Goal: Information Seeking & Learning: Compare options

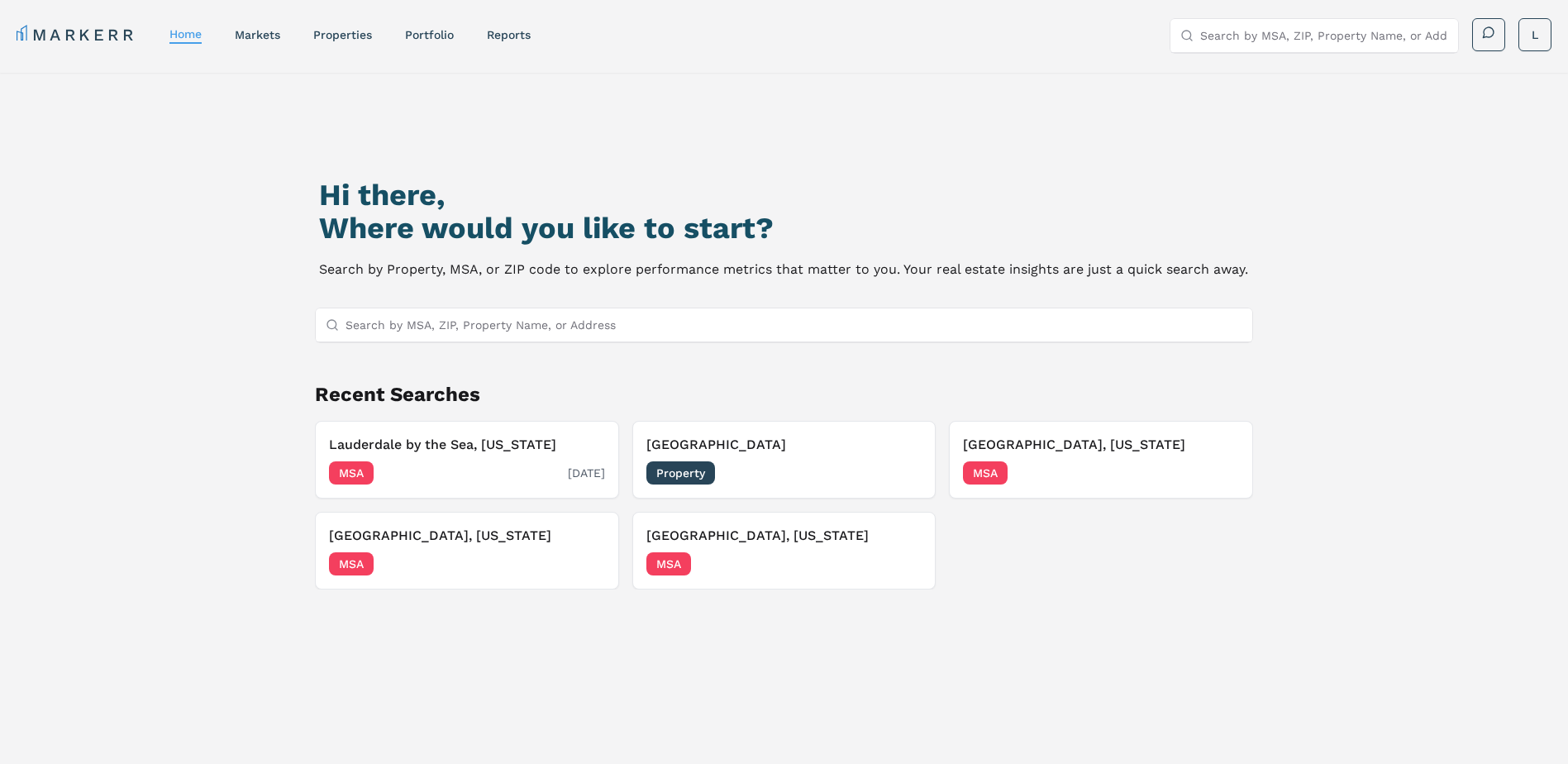
click at [407, 442] on h3 "Lauderdale by the Sea, [US_STATE]" at bounding box center [467, 445] width 276 height 20
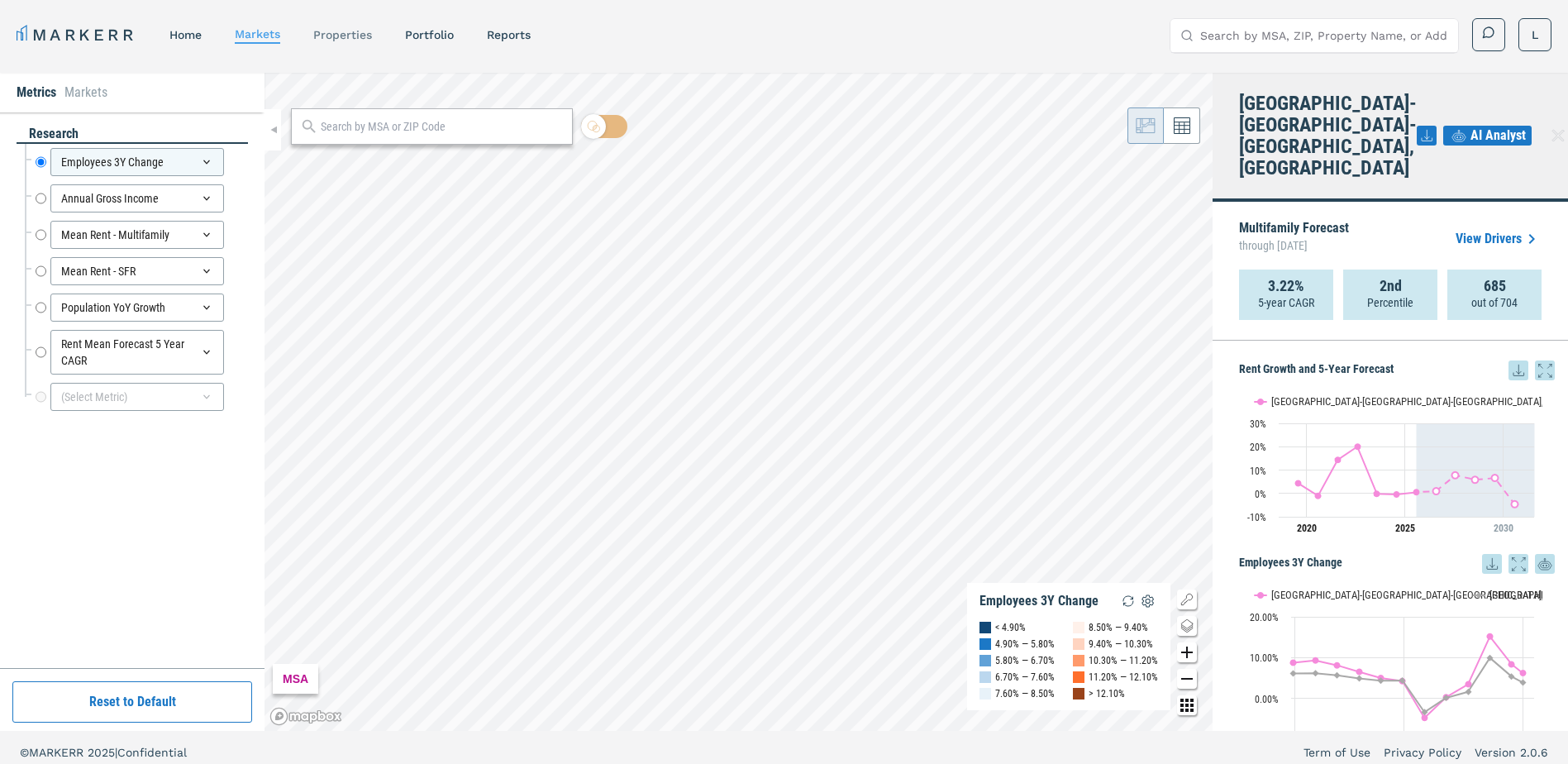
click at [326, 33] on link "properties" at bounding box center [343, 35] width 59 height 13
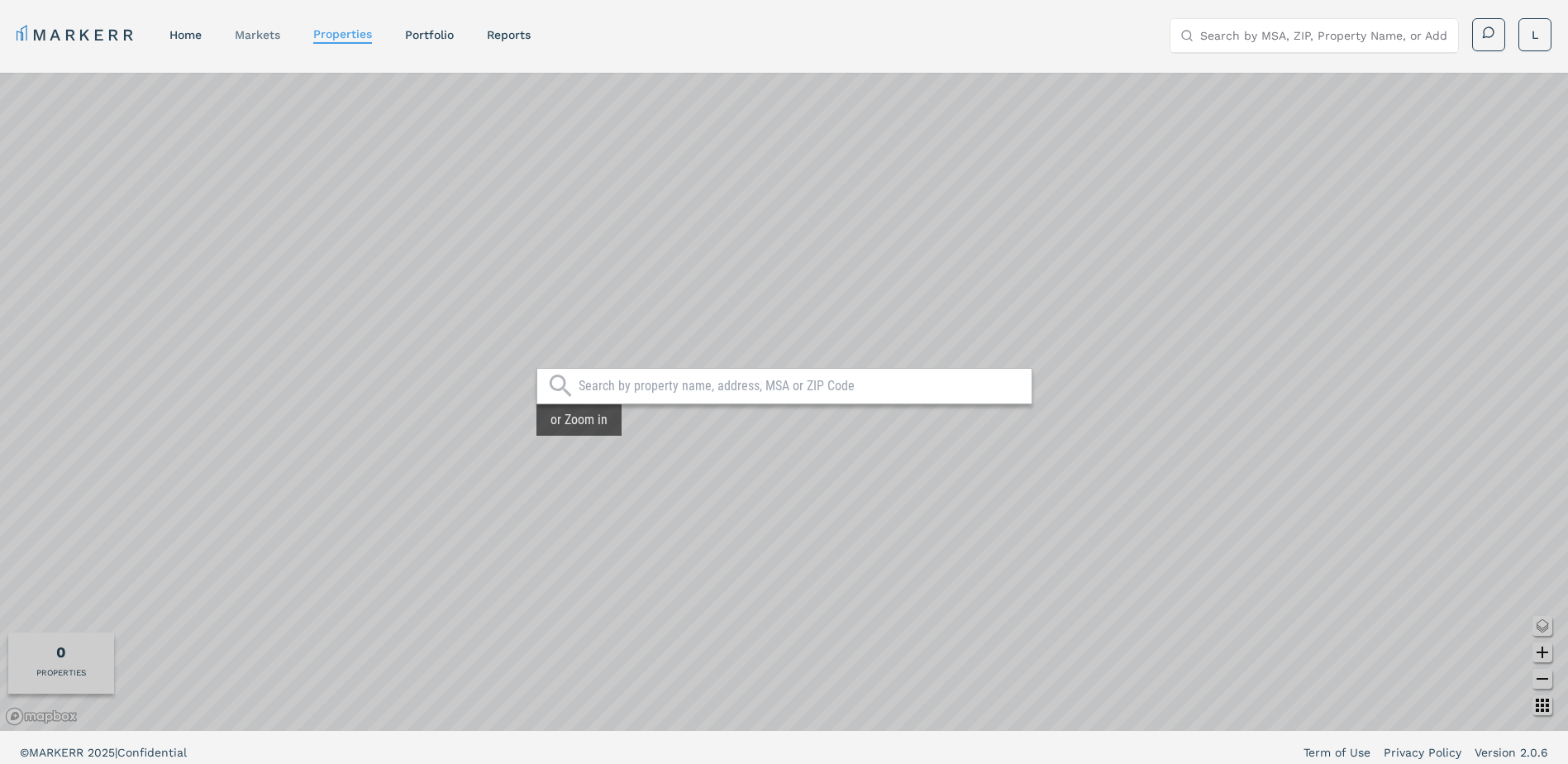
click at [267, 35] on link "markets" at bounding box center [257, 35] width 46 height 13
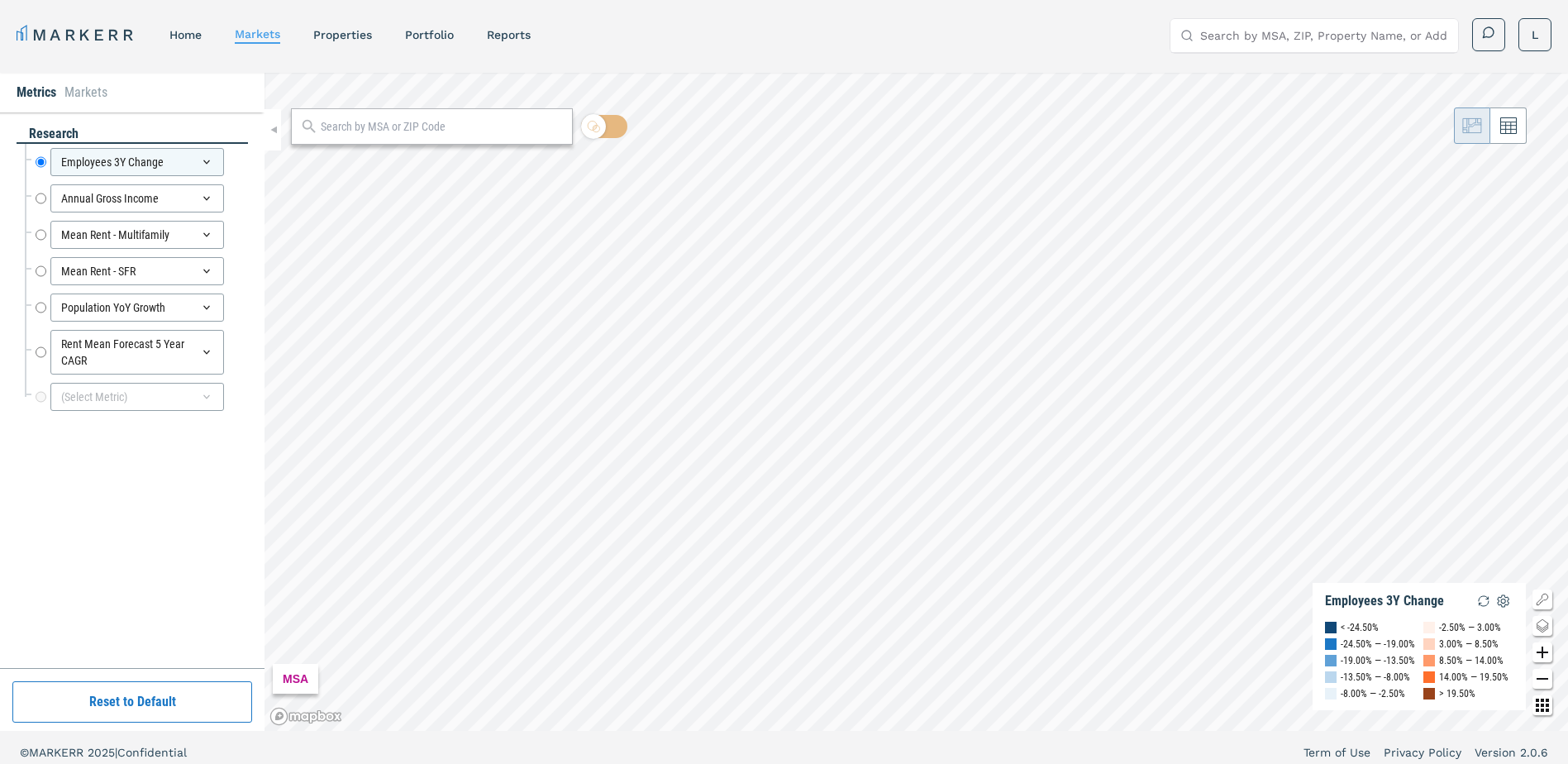
click at [345, 135] on input "text" at bounding box center [441, 127] width 243 height 17
click at [338, 40] on link "properties" at bounding box center [343, 35] width 59 height 13
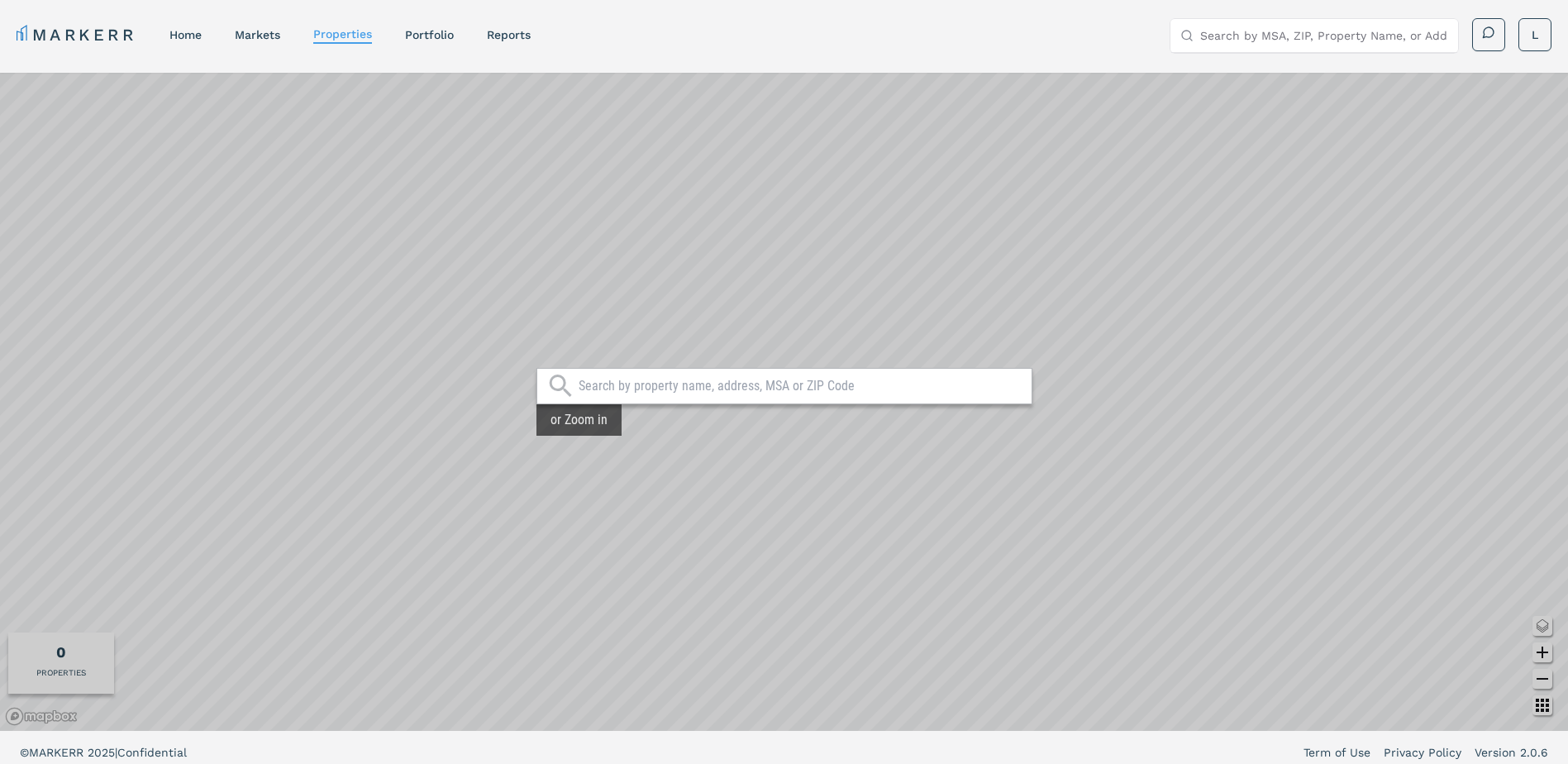
click at [610, 395] on div at bounding box center [784, 386] width 496 height 36
click at [611, 379] on input "text" at bounding box center [800, 386] width 445 height 16
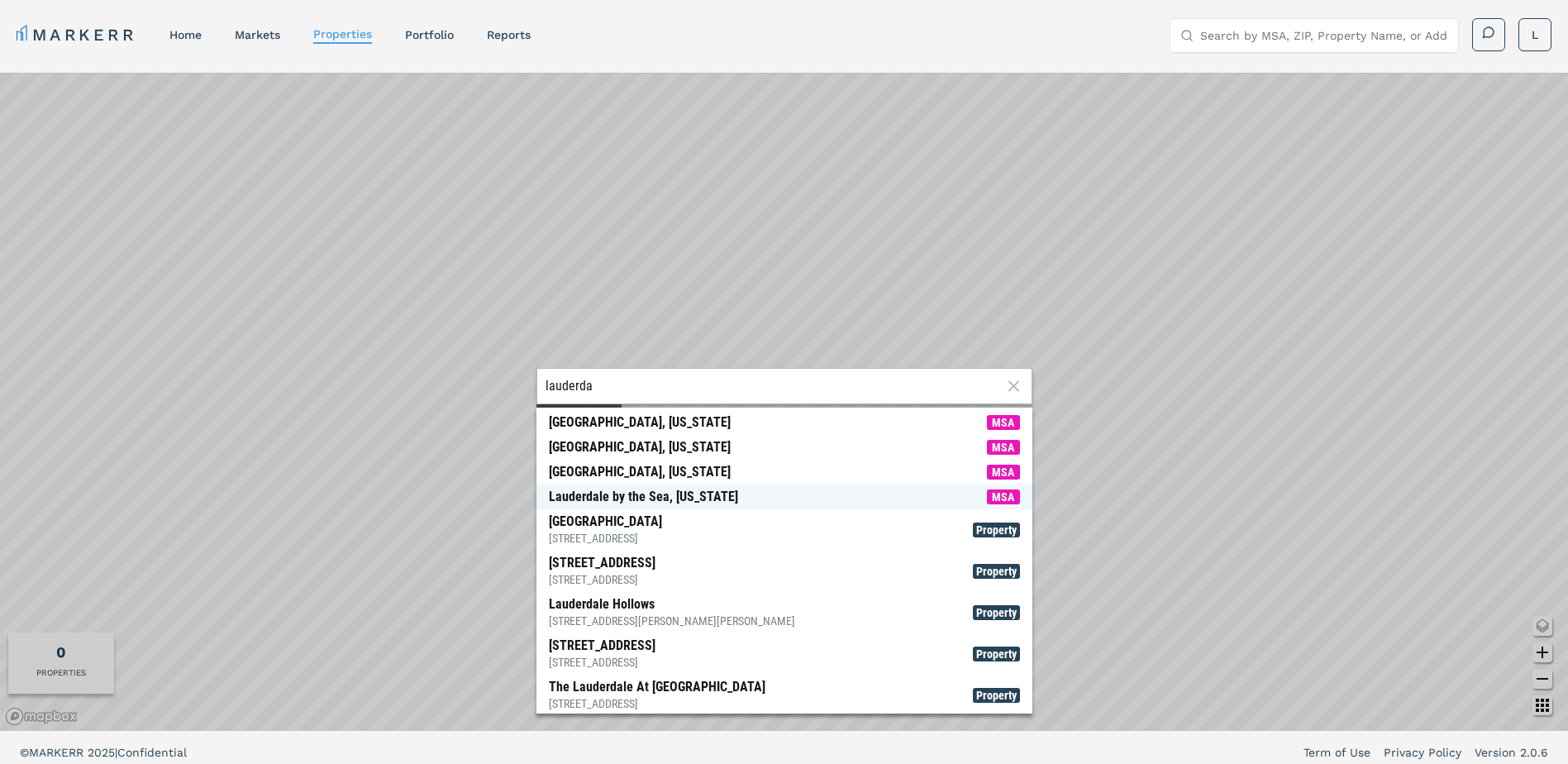
type input "lauderda"
click at [648, 488] on span "Lauderdale by the Sea, [US_STATE] MSA" at bounding box center [784, 496] width 496 height 25
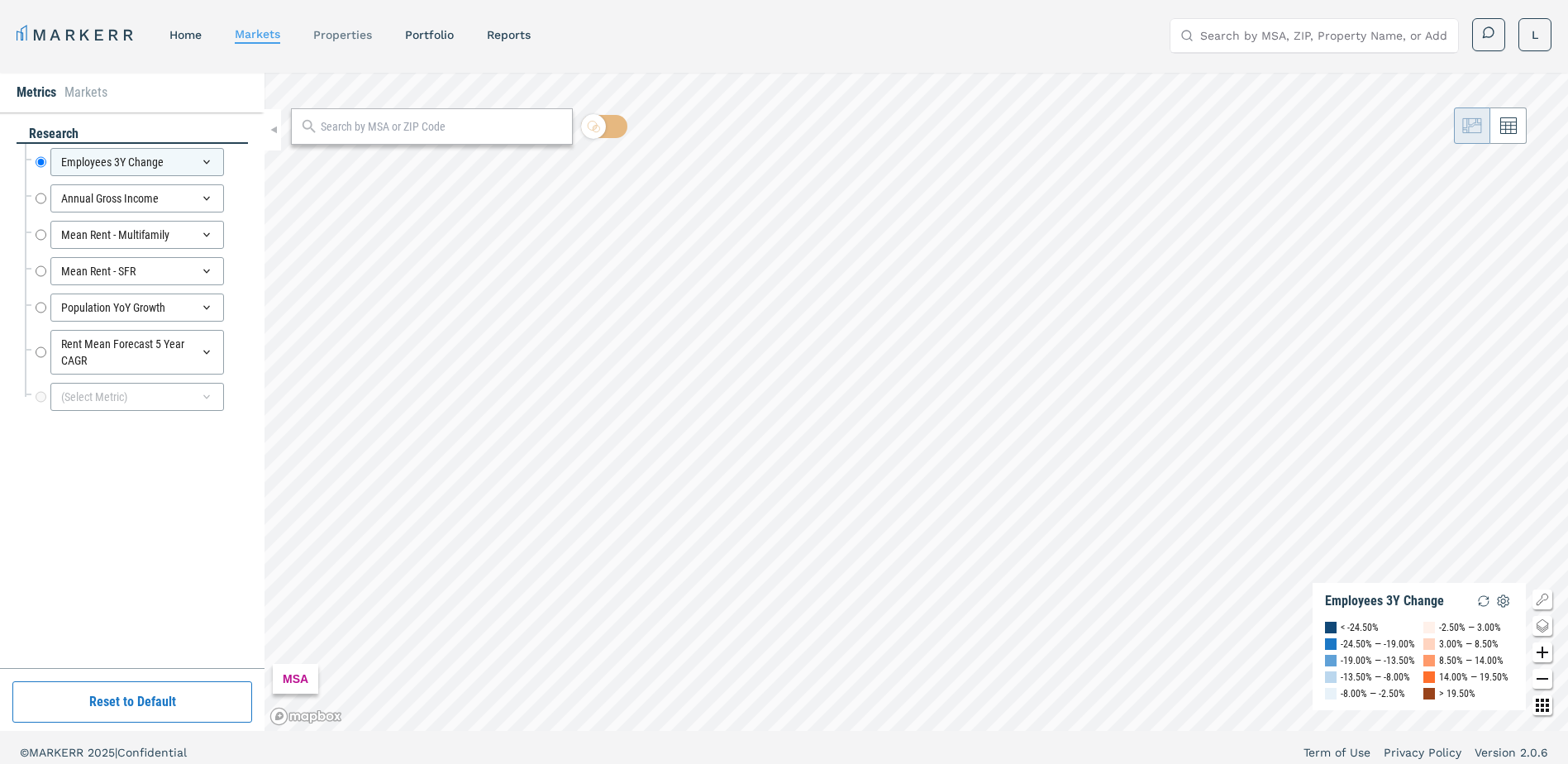
click at [359, 33] on link "properties" at bounding box center [343, 35] width 59 height 13
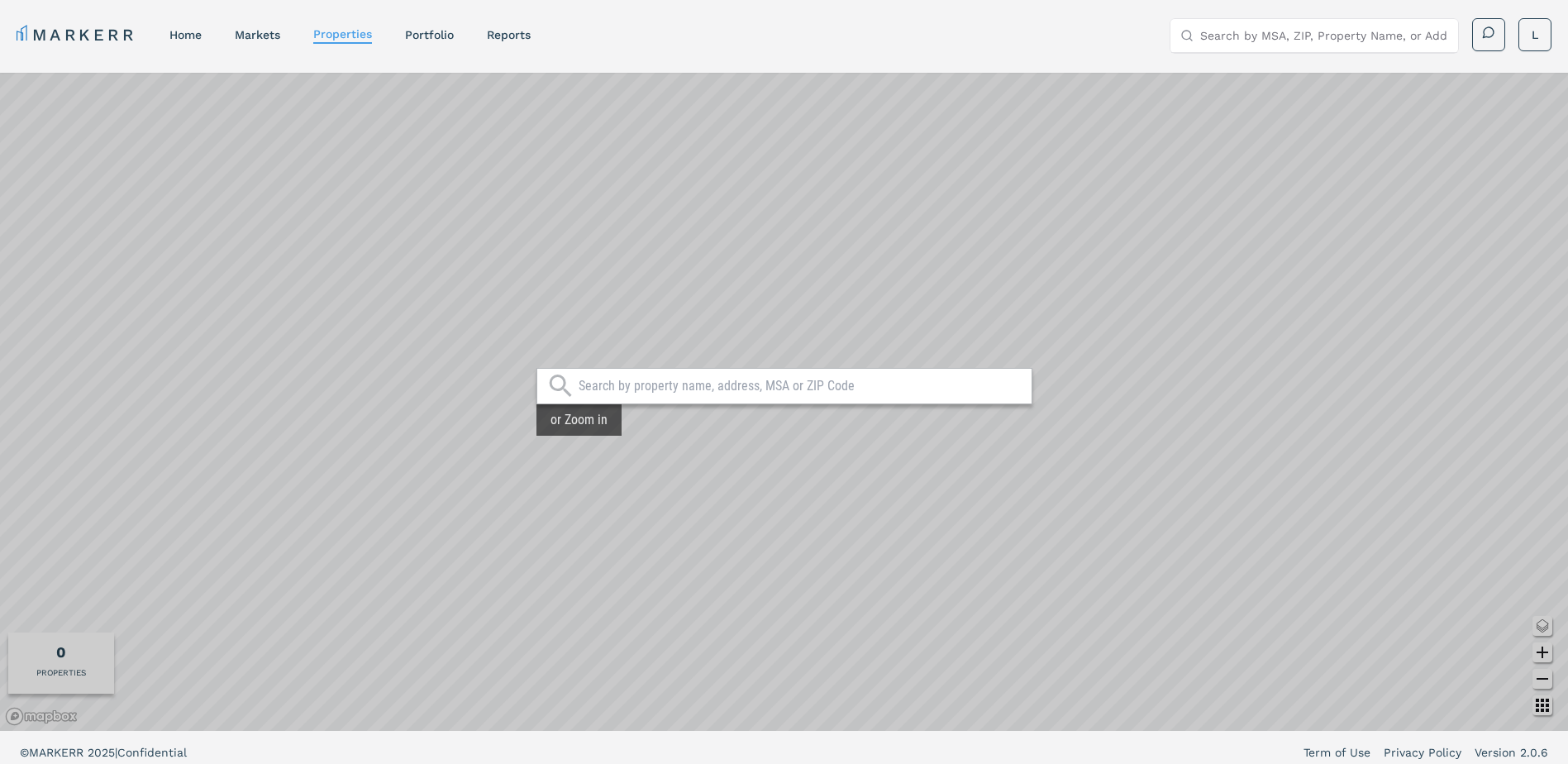
click at [716, 387] on input "text" at bounding box center [800, 386] width 445 height 16
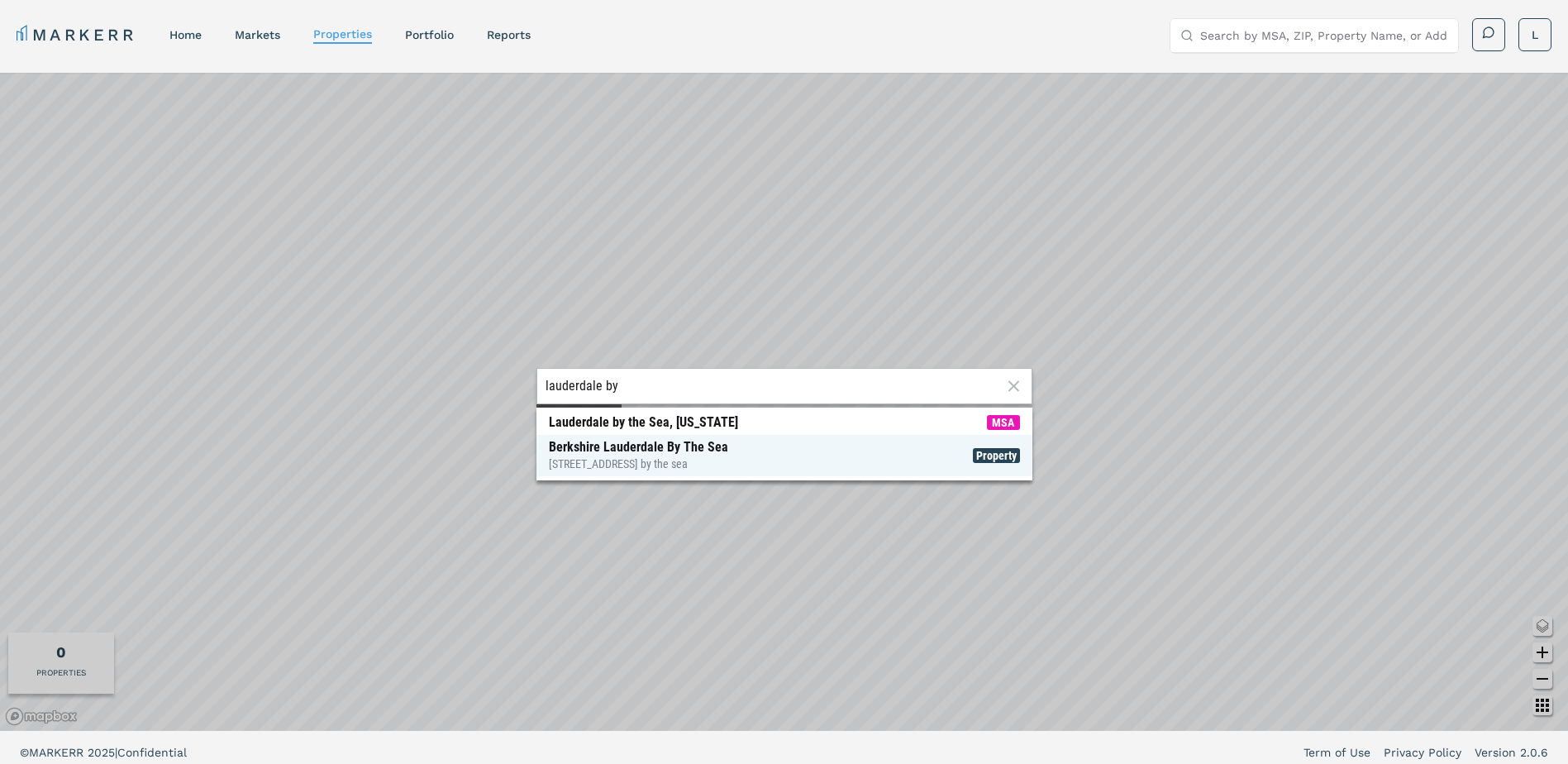
type input "lauderdale by"
click at [641, 446] on div "Berkshire Lauderdale By The Sea [STREET_ADDRESS] by the sea" at bounding box center [639, 455] width 180 height 33
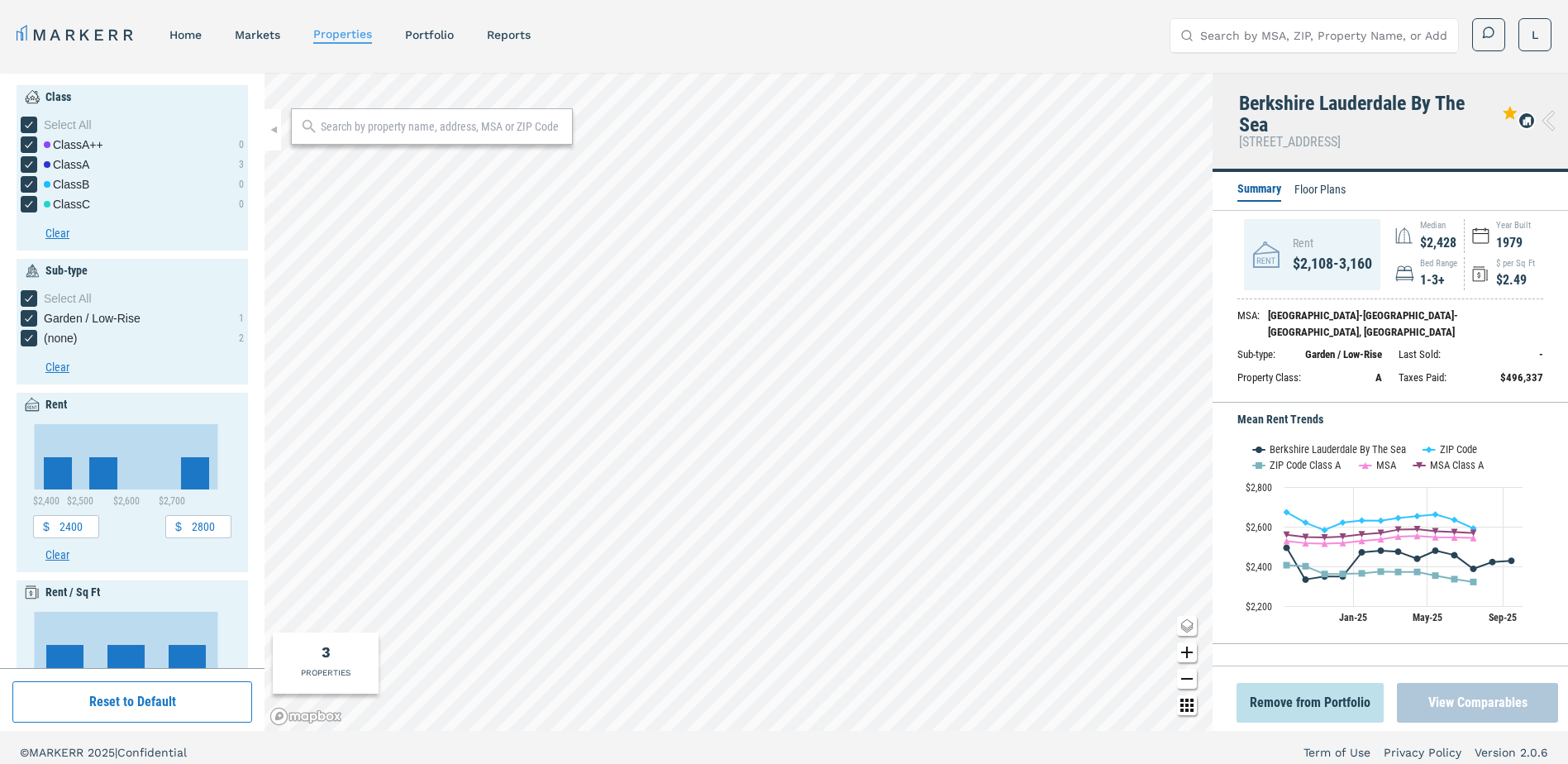
click at [1483, 699] on button "View Comparables" at bounding box center [1477, 703] width 161 height 40
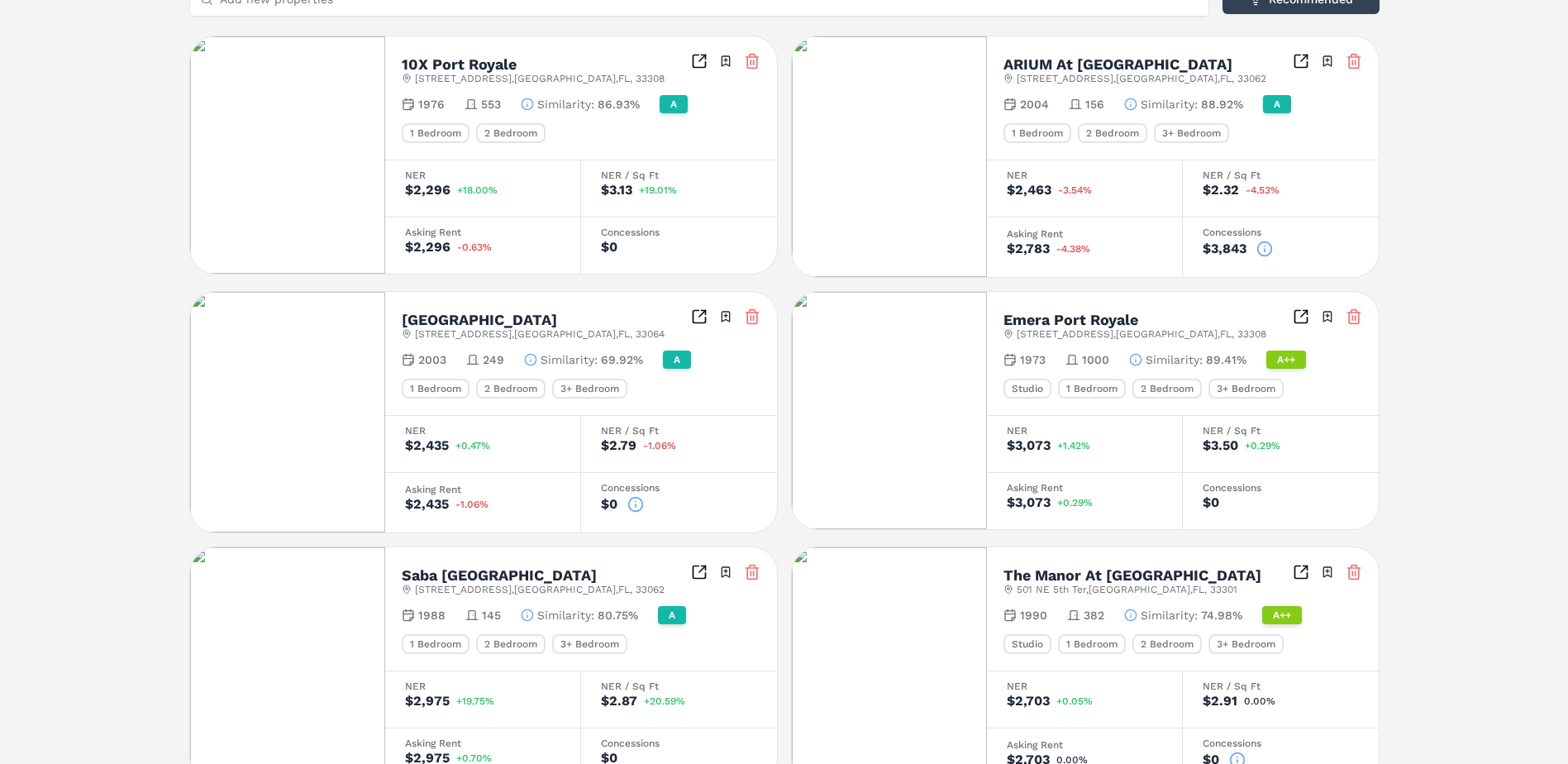
scroll to position [408, 0]
drag, startPoint x: 1561, startPoint y: 420, endPoint x: 1572, endPoint y: 420, distance: 11.0
click at [1568, 420] on html "MARKERR home markets properties Portfolio reports Search by MSA, ZIP, Property …" at bounding box center [784, 220] width 1568 height 1258
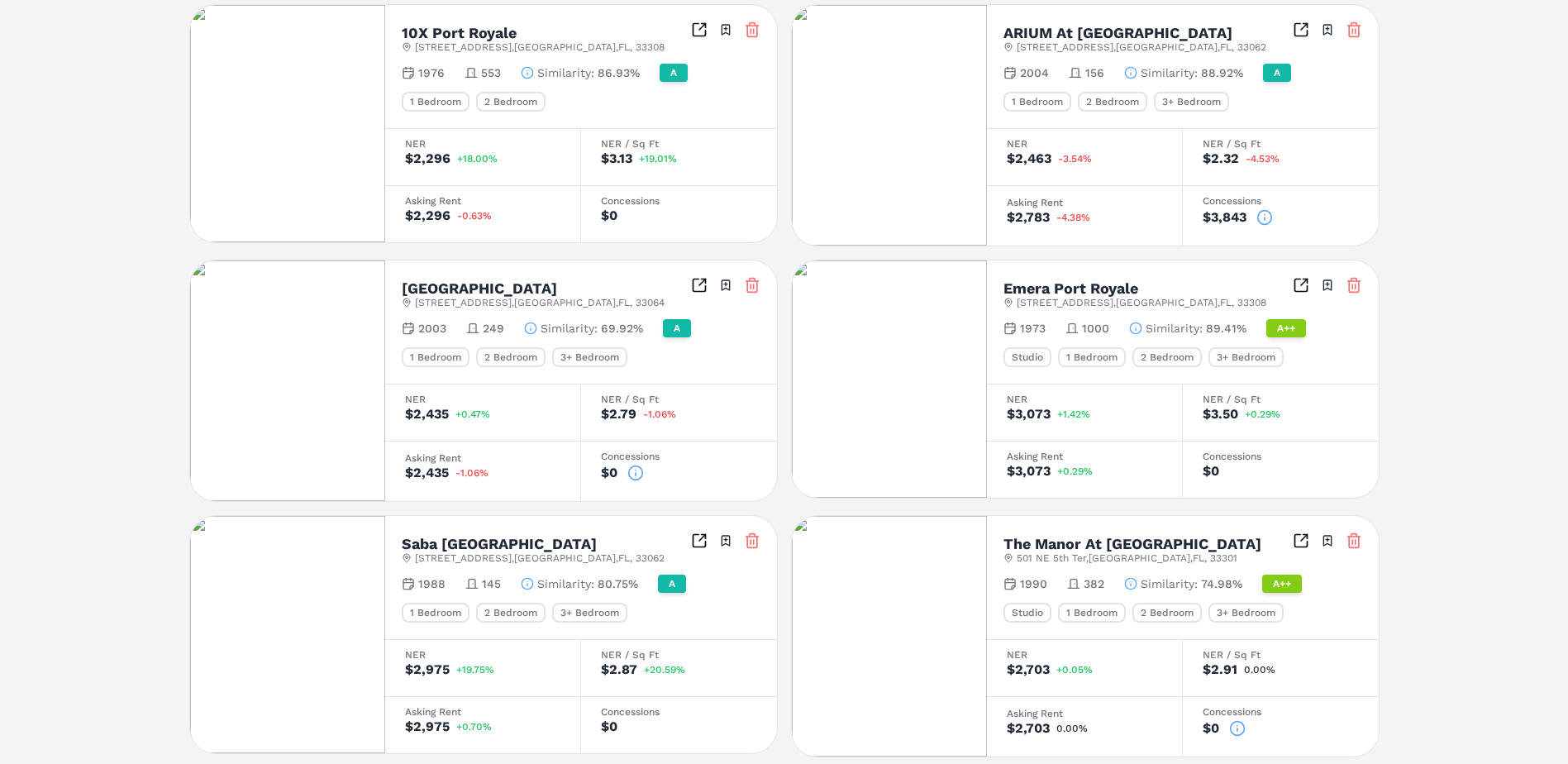
scroll to position [459, 0]
